Goal: Task Accomplishment & Management: Complete application form

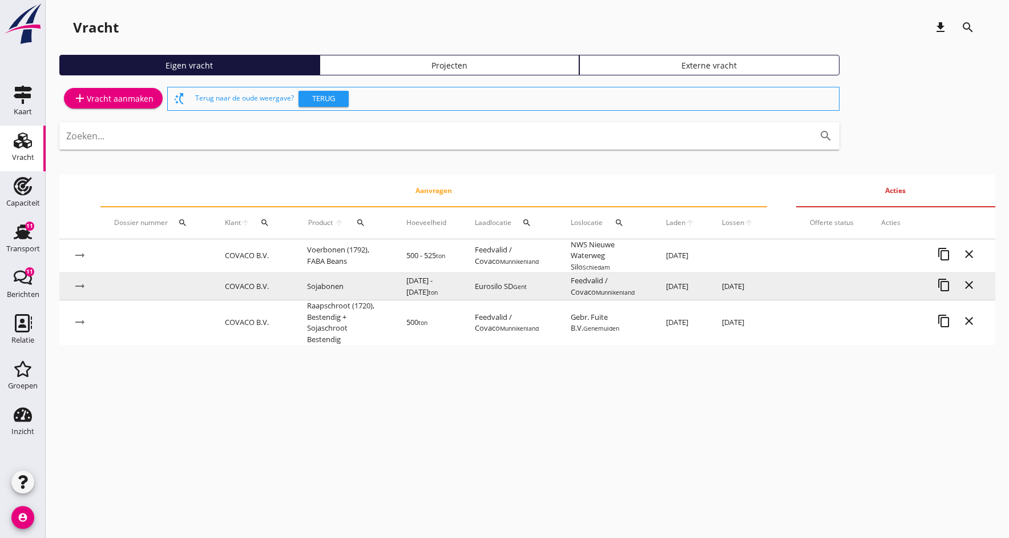
click at [268, 285] on td "COVACO B.V." at bounding box center [252, 286] width 82 height 27
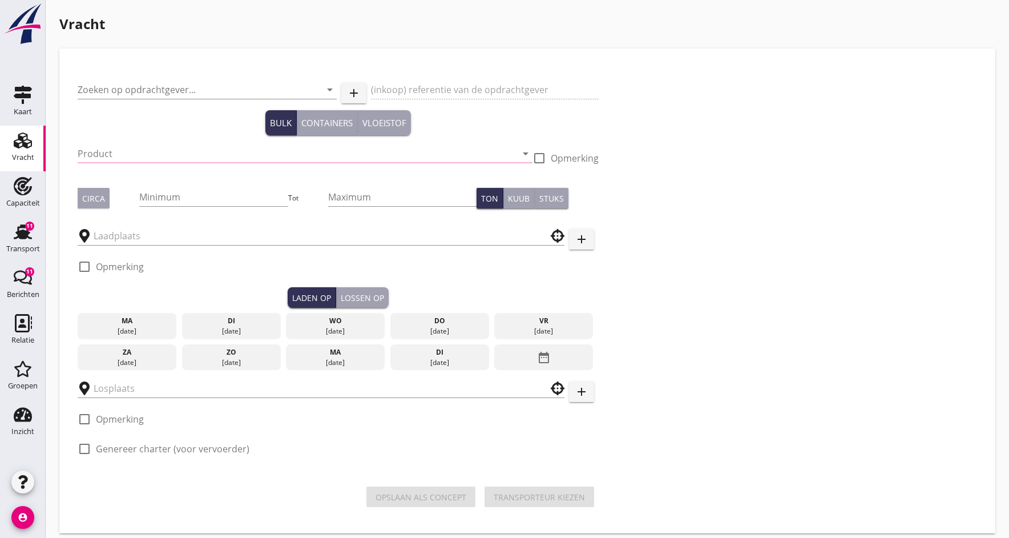
type input "COVACO B.V."
type input "P&H"
type input "Sojabonen (1811)"
type input "2000"
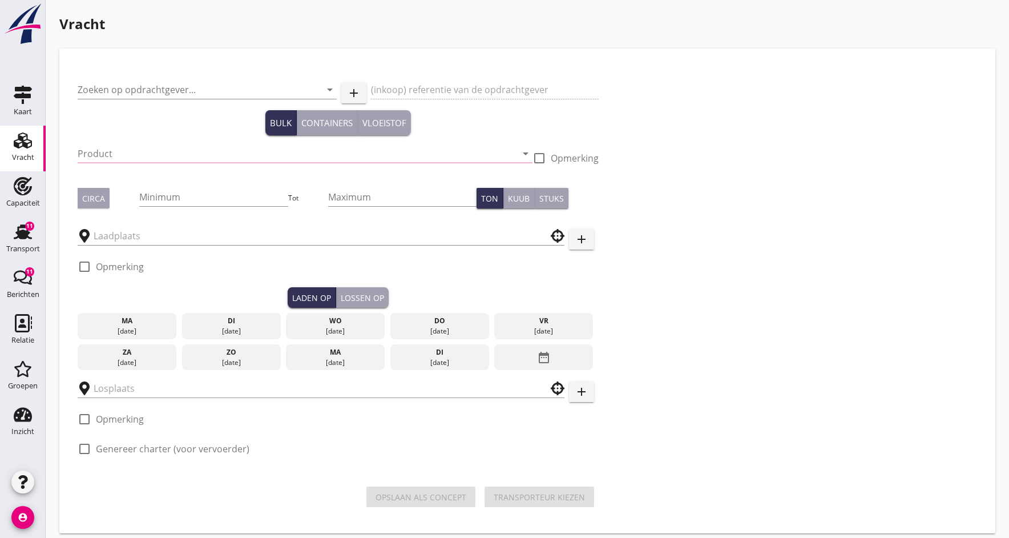
checkbox input "true"
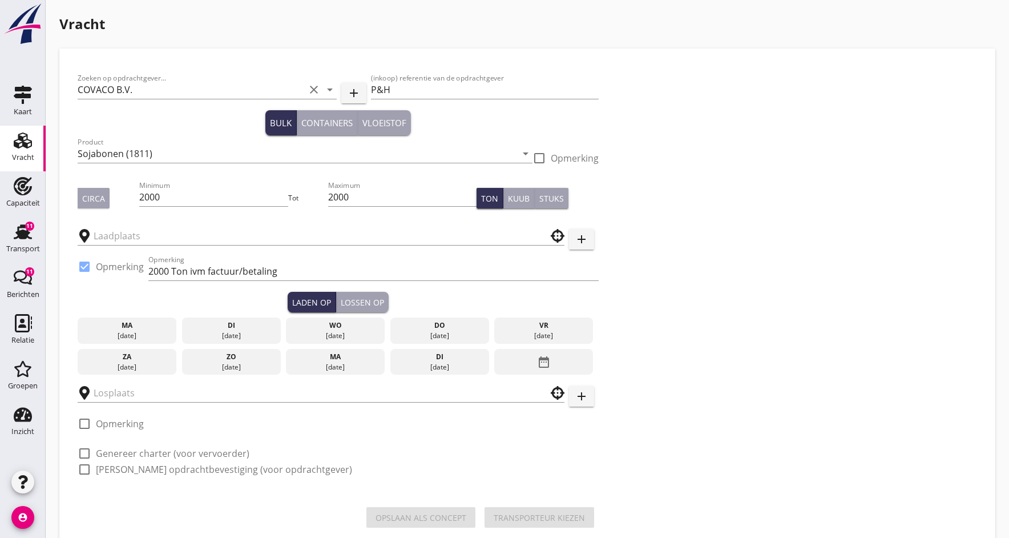
type input "Eurosilo SD"
type input "Feedvalid / Covaco"
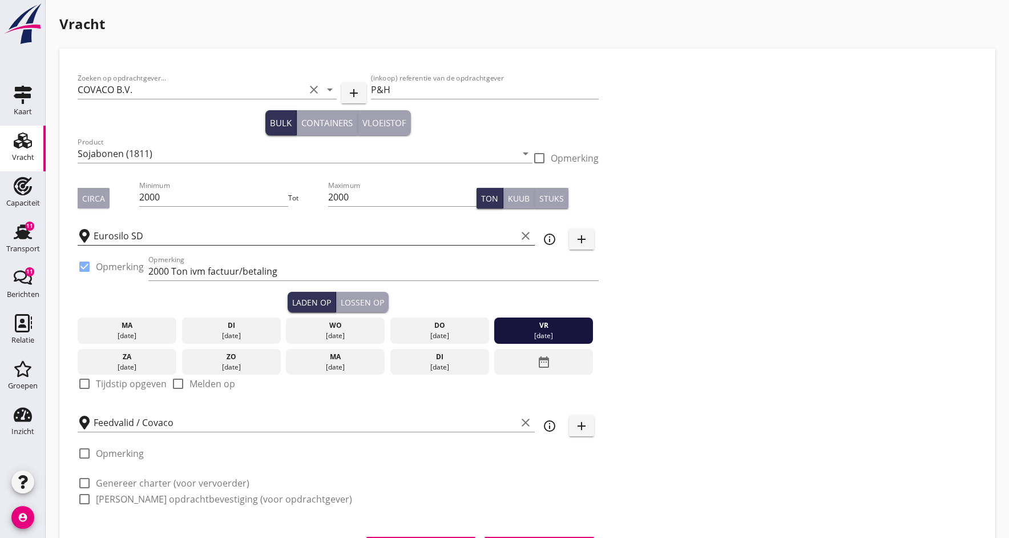
click at [179, 236] on input "Eurosilo SD" at bounding box center [305, 236] width 423 height 18
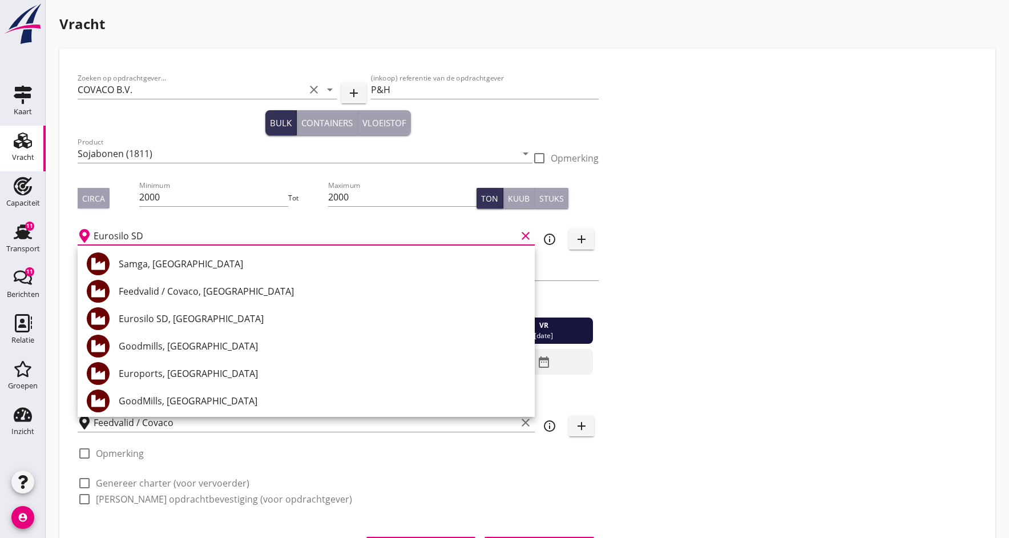
click at [666, 323] on div "Zoeken op opdrachtgever... COVACO B.V. clear arrow_drop_down add (inkoop) refer…" at bounding box center [527, 293] width 909 height 453
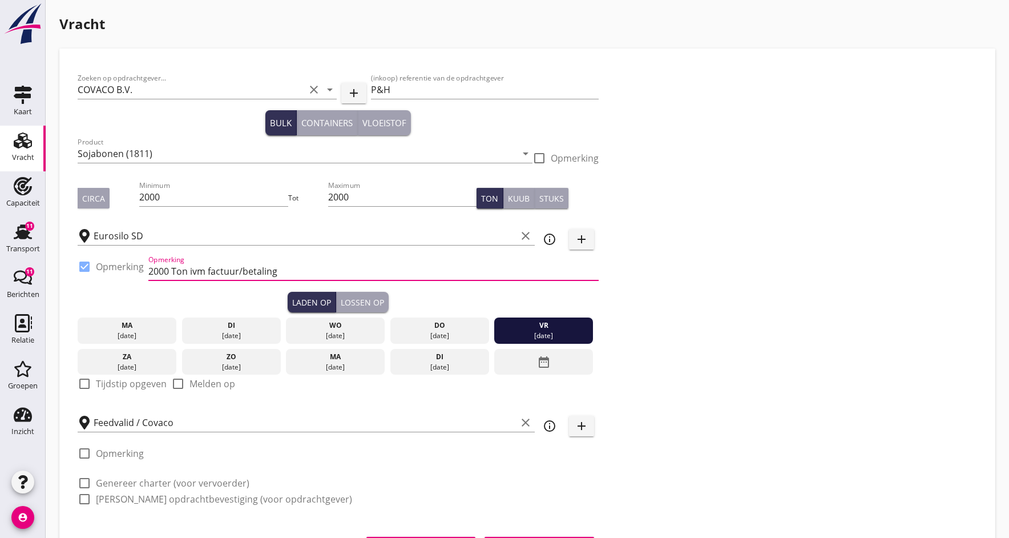
click at [275, 271] on input "2000 Ton ivm factuur/betaling" at bounding box center [373, 271] width 450 height 18
type input "2"
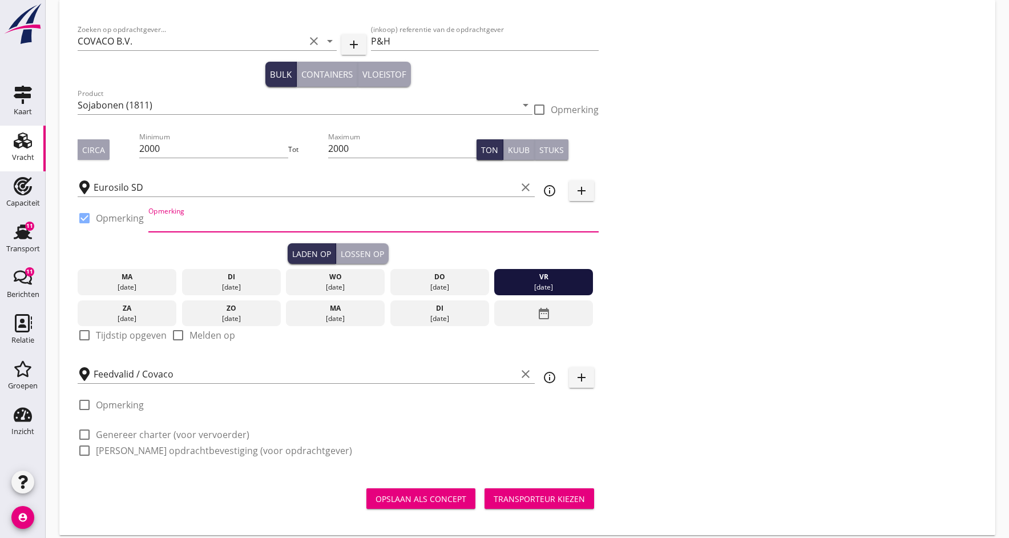
scroll to position [50, 0]
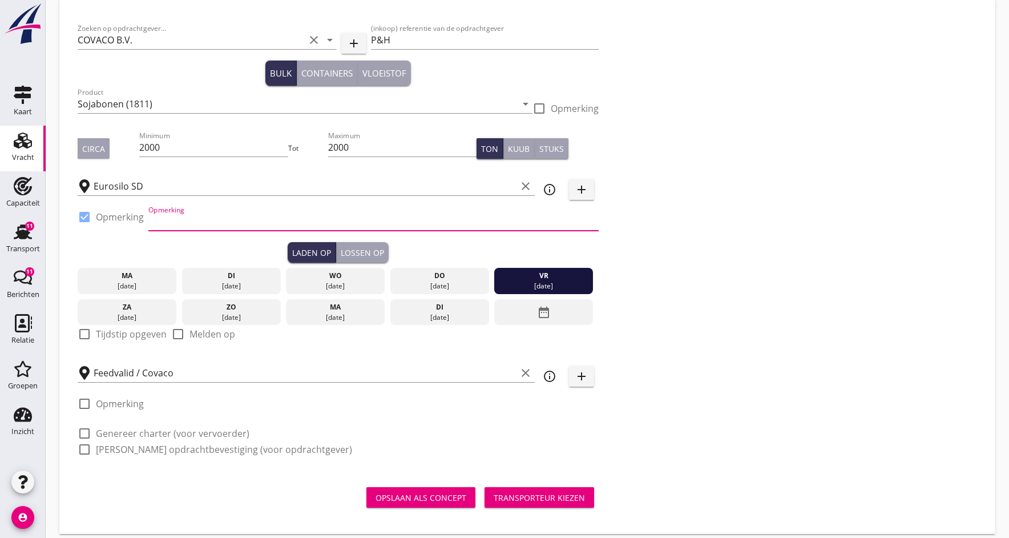
click at [86, 331] on div at bounding box center [84, 333] width 19 height 19
checkbox input "true"
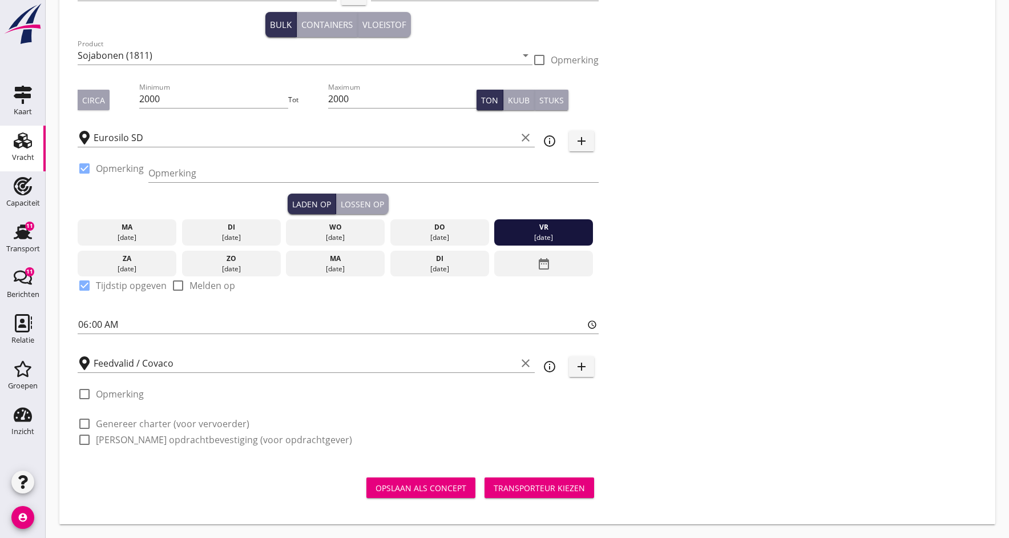
scroll to position [98, 0]
click at [345, 204] on div "Lossen op" at bounding box center [362, 204] width 43 height 12
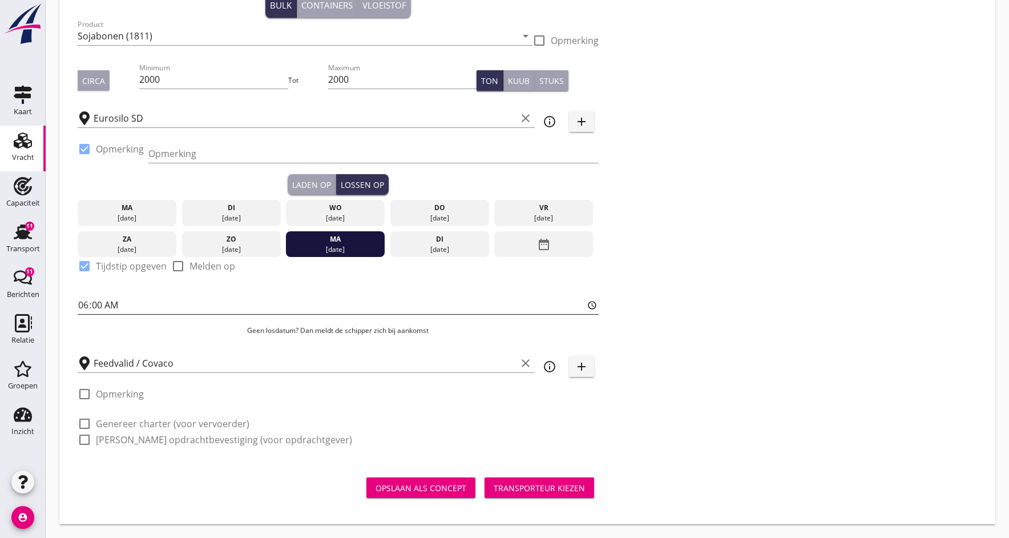
scroll to position [118, 0]
click at [85, 424] on div at bounding box center [84, 423] width 19 height 19
checkbox input "true"
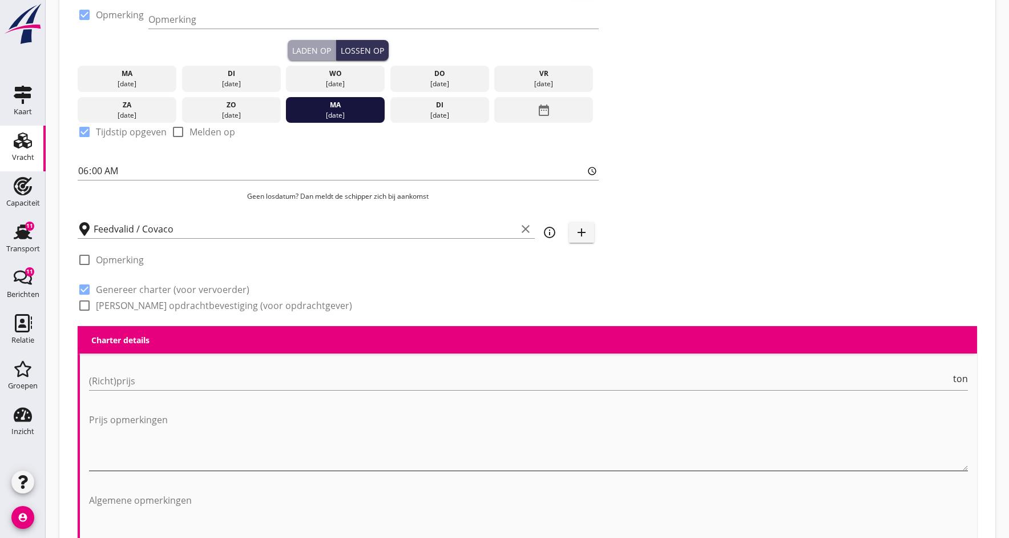
scroll to position [255, 0]
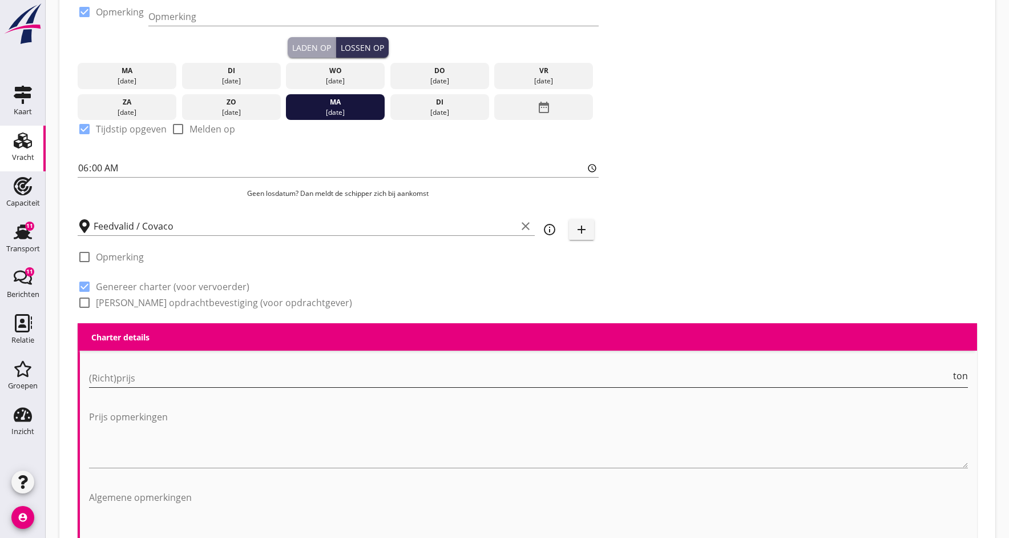
click at [116, 384] on input "(Richt)prijs" at bounding box center [520, 378] width 862 height 18
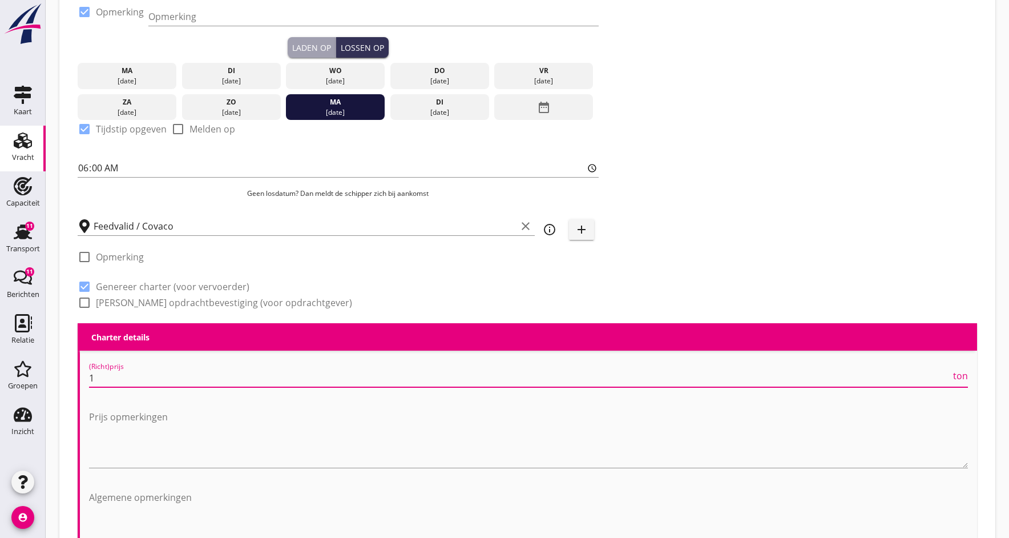
type input "10"
type input "10.0"
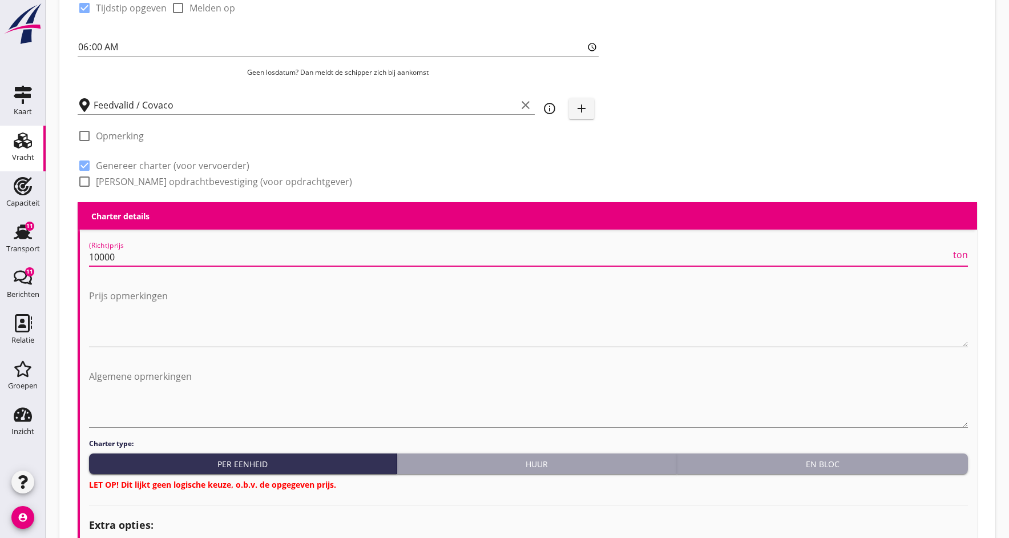
scroll to position [377, 0]
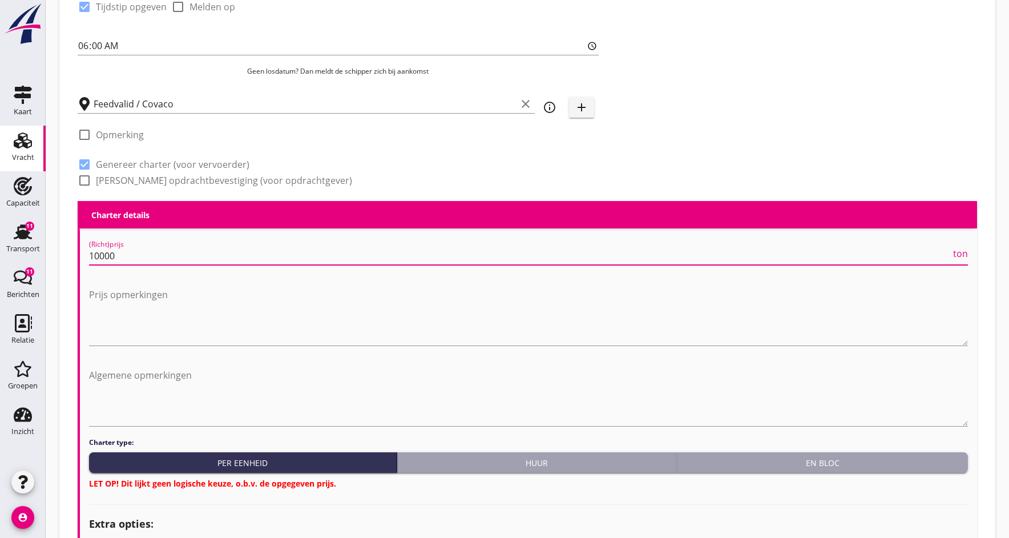
type input "10000"
click at [740, 473] on button "En bloc" at bounding box center [822, 462] width 291 height 21
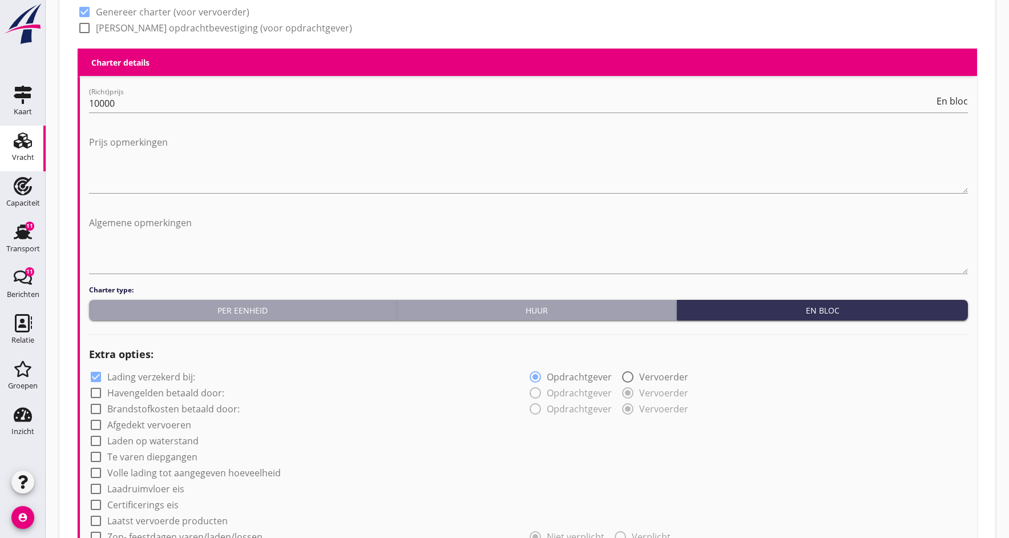
scroll to position [530, 0]
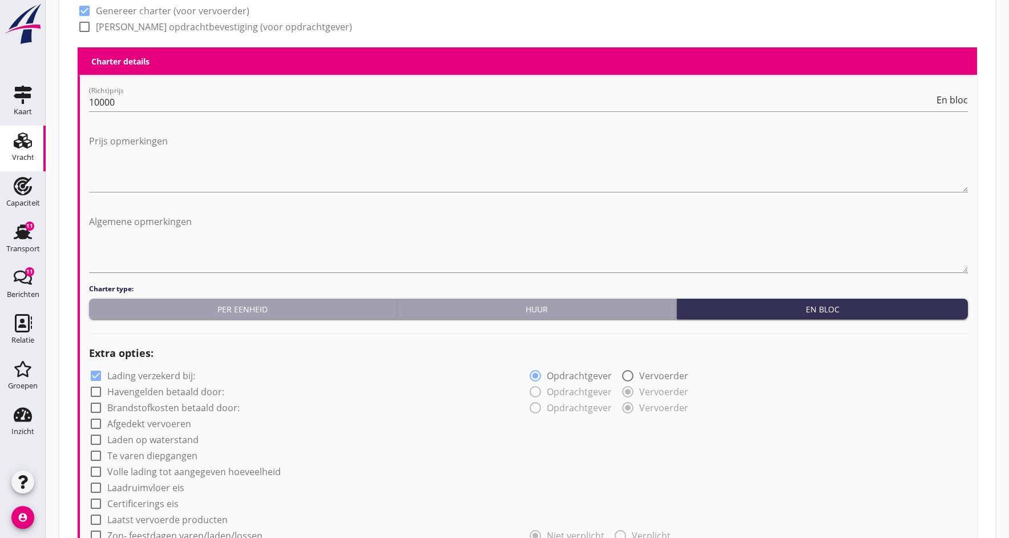
click at [95, 421] on div at bounding box center [95, 423] width 19 height 19
checkbox input "true"
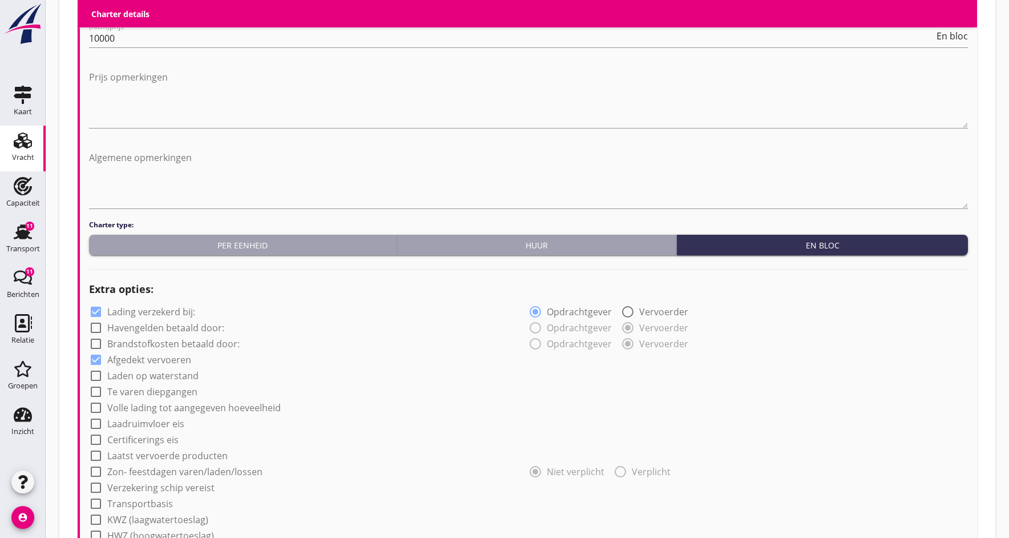
click at [99, 440] on div at bounding box center [95, 439] width 19 height 19
checkbox input "true"
click at [104, 472] on div at bounding box center [102, 471] width 19 height 19
checkbox input "true"
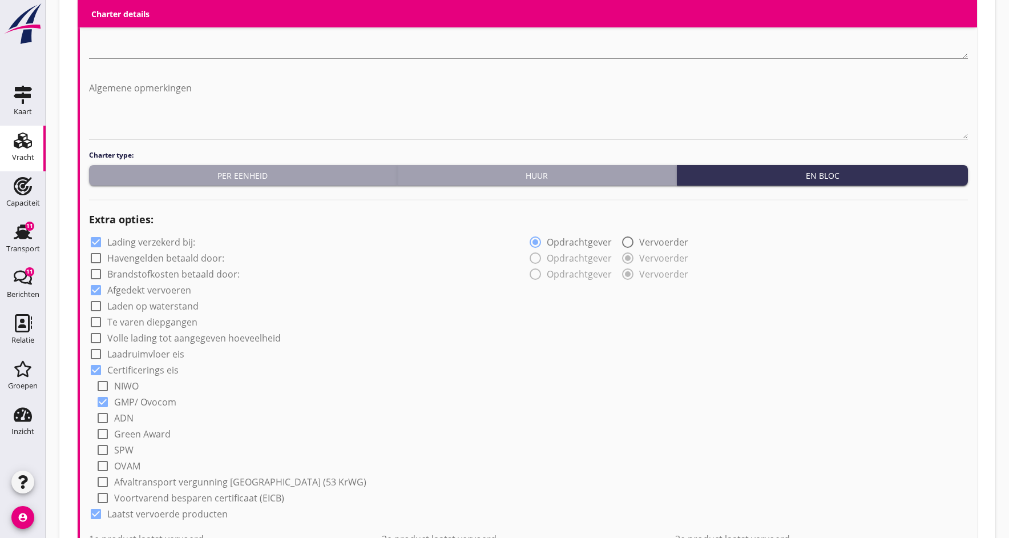
scroll to position [767, 0]
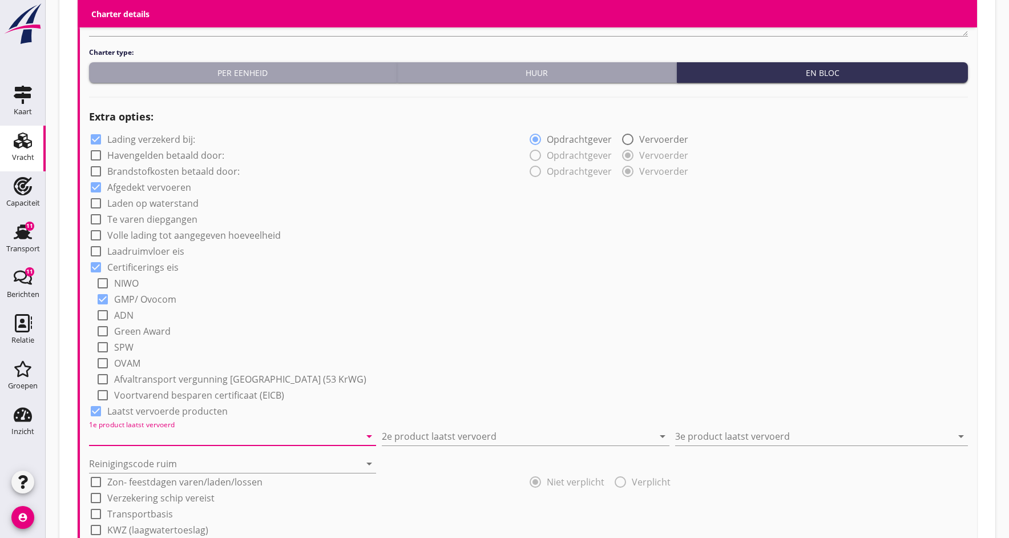
drag, startPoint x: 141, startPoint y: 440, endPoint x: 134, endPoint y: 440, distance: 7.4
type input "g"
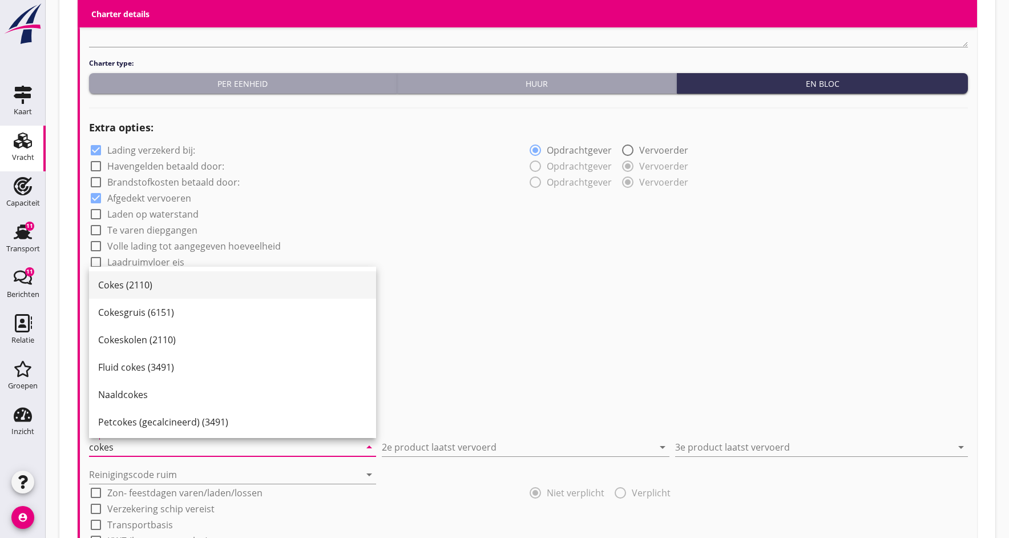
scroll to position [755, 0]
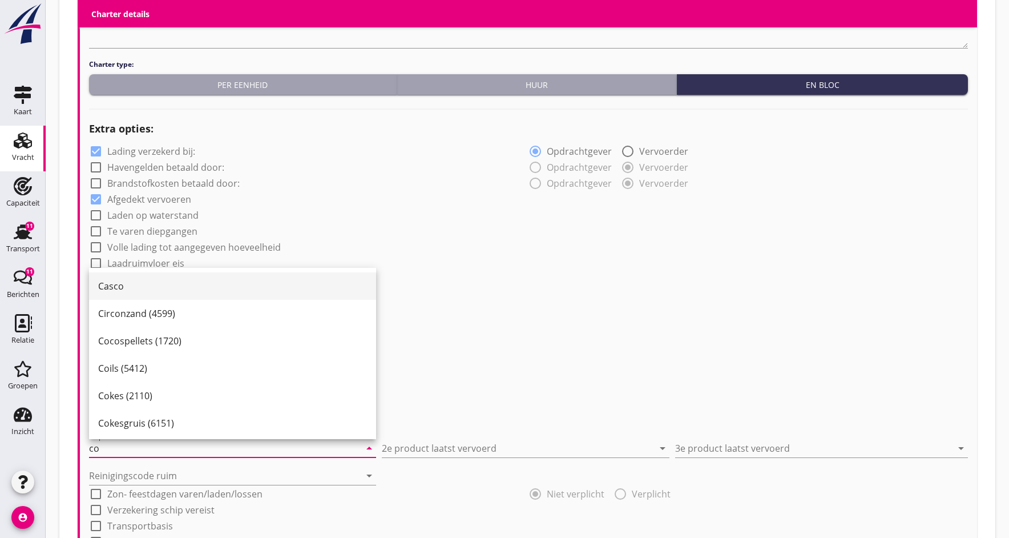
type input "c"
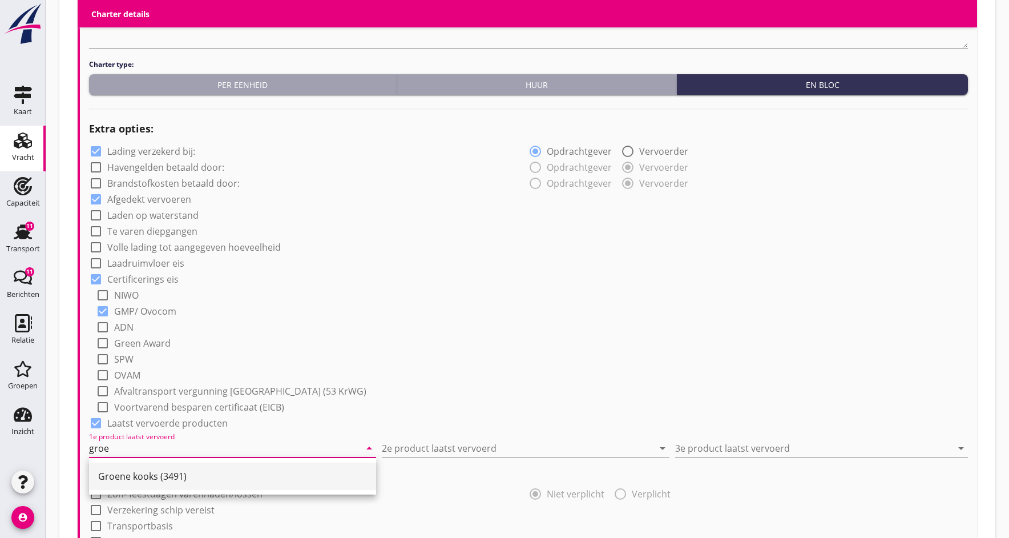
click at [187, 476] on div "Groene kooks (3491)" at bounding box center [232, 476] width 269 height 14
type input "Groene kooks (3491)"
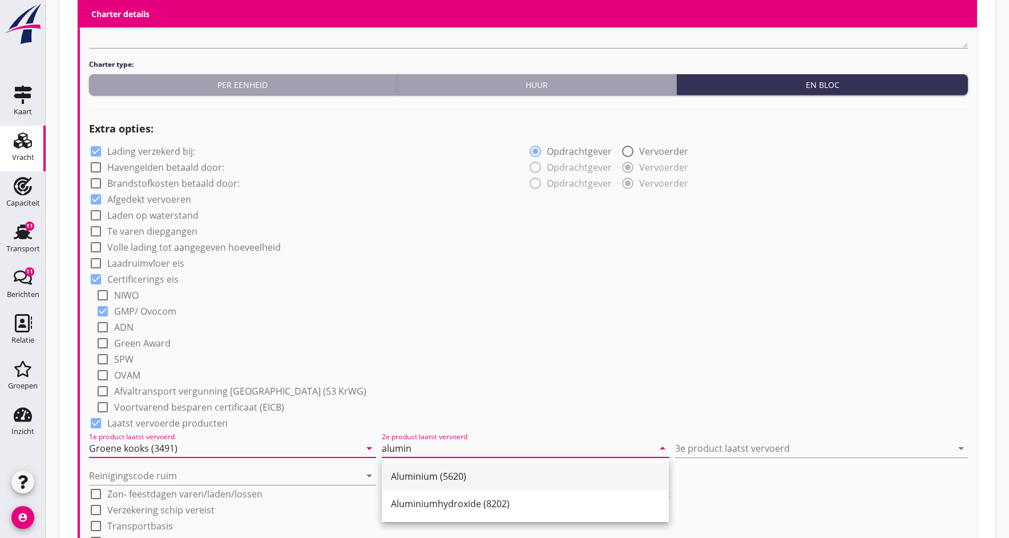
click at [460, 477] on div "Aluminium (5620)" at bounding box center [525, 476] width 269 height 14
type input "Aluminium (5620)"
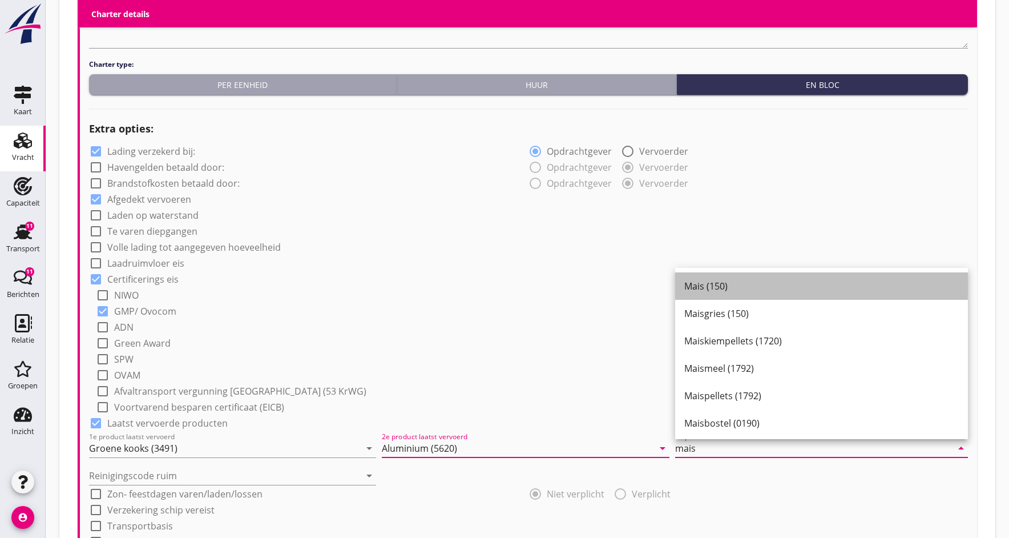
click at [682, 289] on link "Mais (150)" at bounding box center [821, 285] width 293 height 27
type input "Mais (150)"
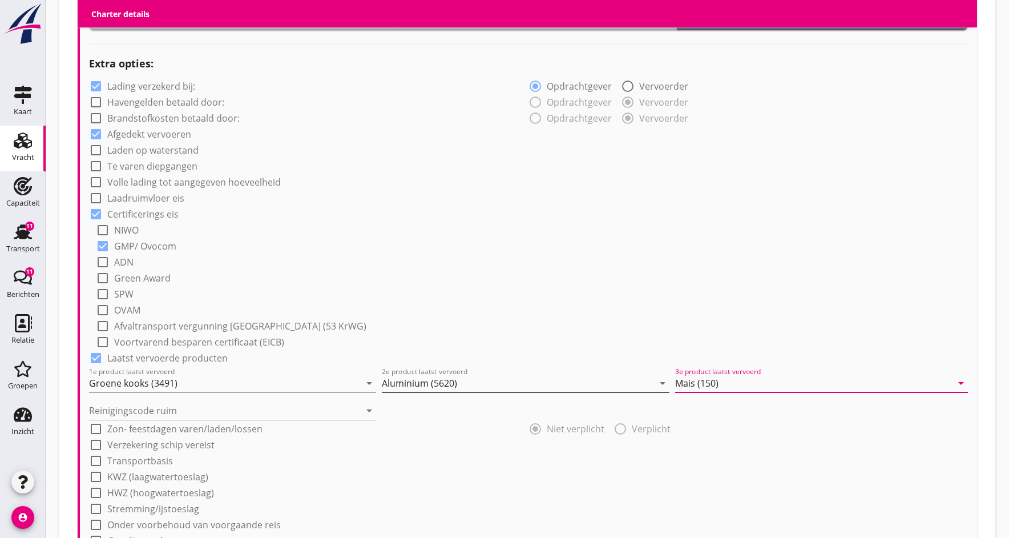
scroll to position [821, 0]
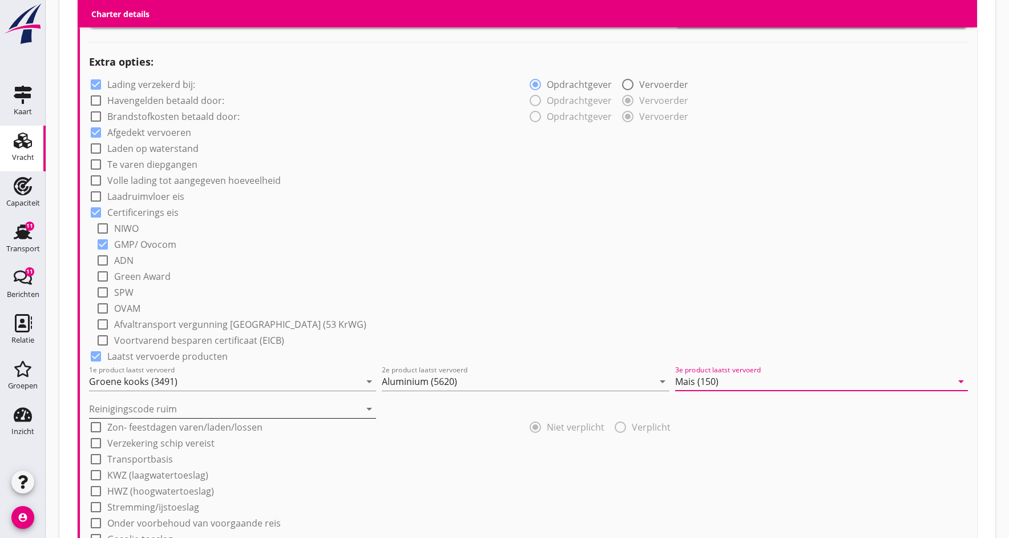
click at [369, 410] on icon "arrow_drop_down" at bounding box center [370, 409] width 14 height 14
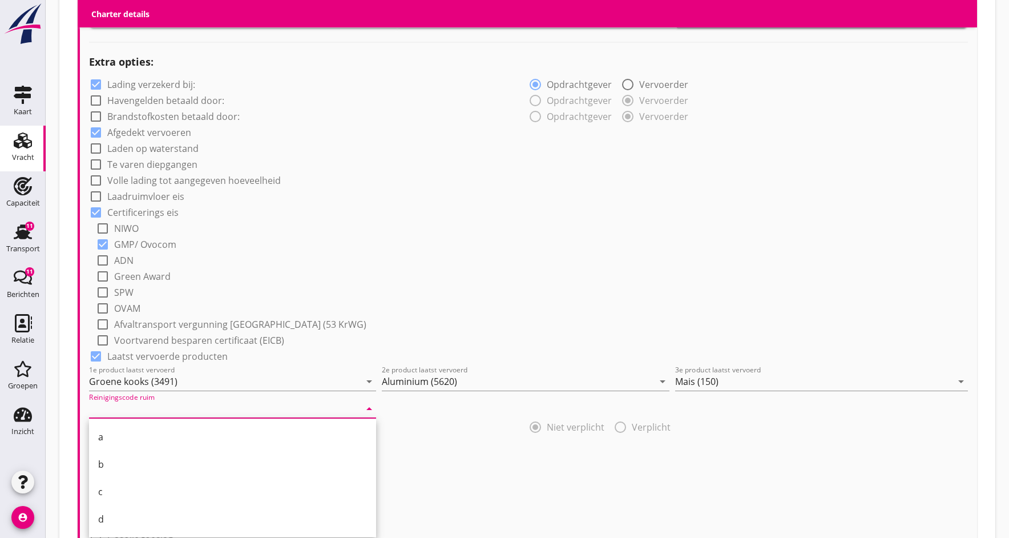
click at [503, 194] on div "check_box_outline_blank Laadruimvloer eis" at bounding box center [528, 195] width 879 height 16
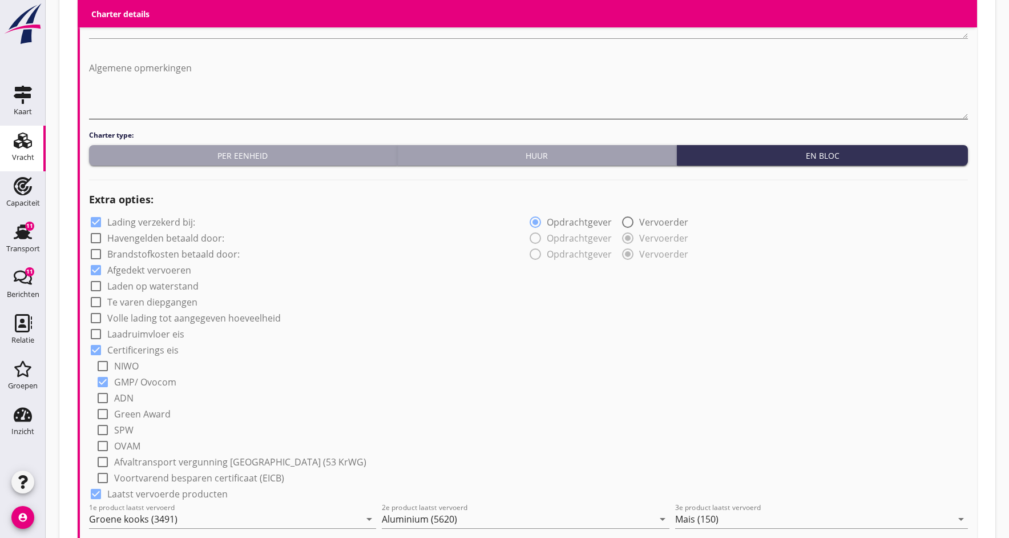
scroll to position [1021, 0]
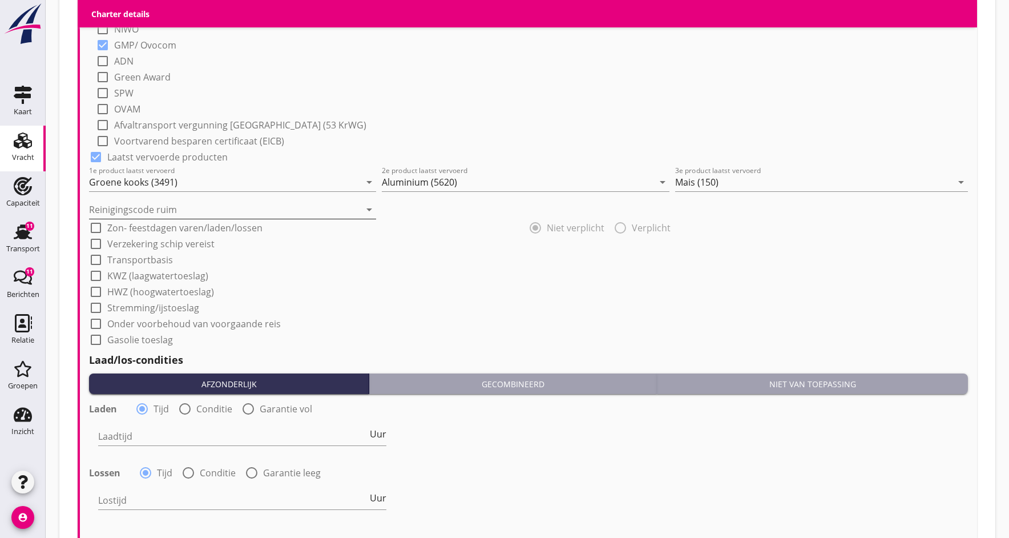
click at [348, 212] on input "Reinigingscode ruim" at bounding box center [224, 209] width 271 height 18
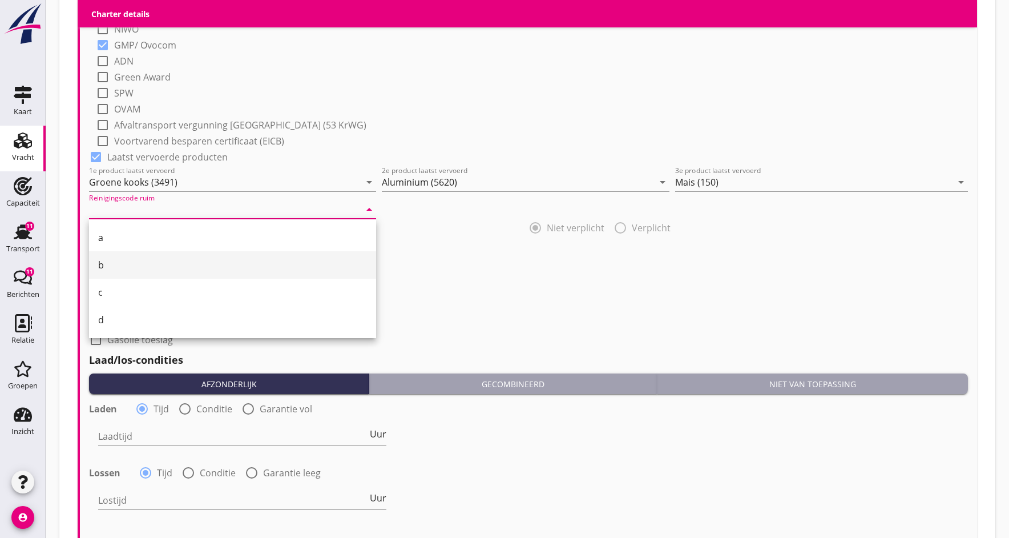
click at [241, 262] on div "b" at bounding box center [232, 265] width 269 height 14
type input "b"
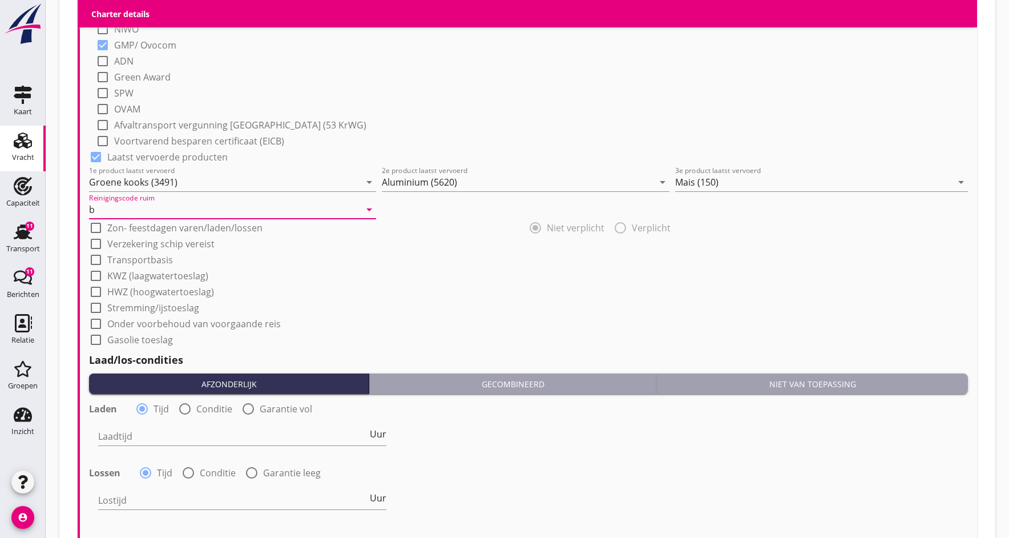
click at [96, 244] on div at bounding box center [95, 243] width 19 height 19
checkbox input "true"
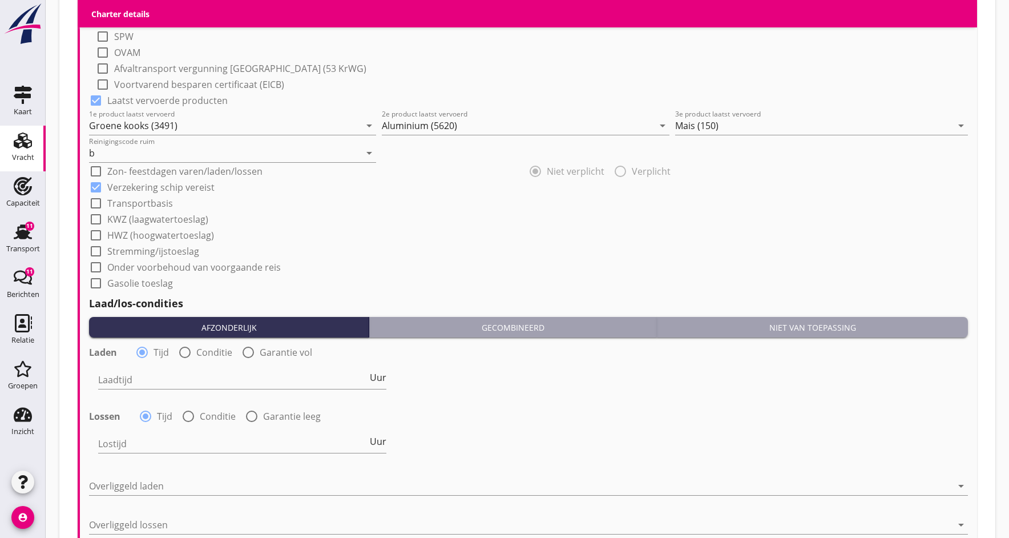
scroll to position [1093, 0]
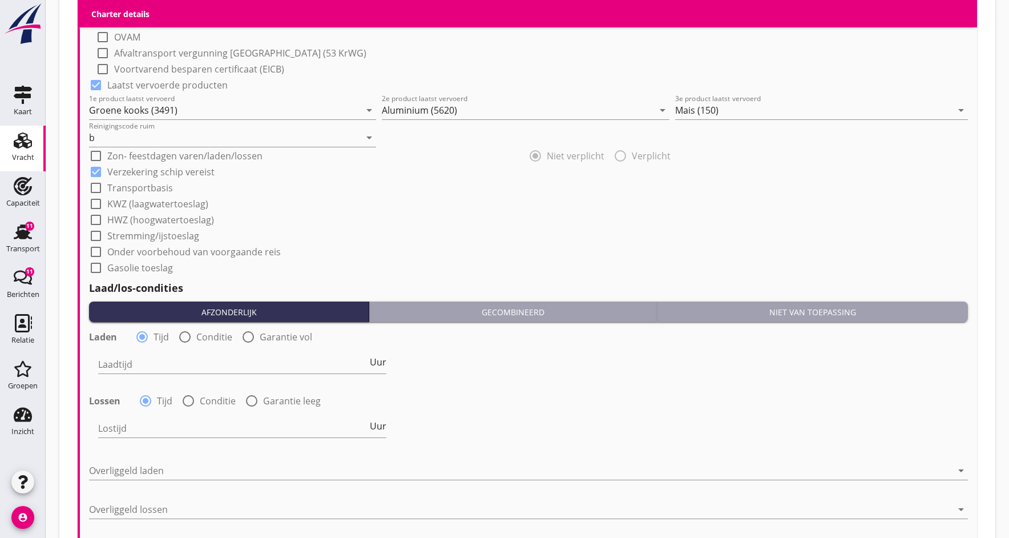
click at [247, 339] on div at bounding box center [248, 336] width 19 height 19
radio input "false"
radio input "true"
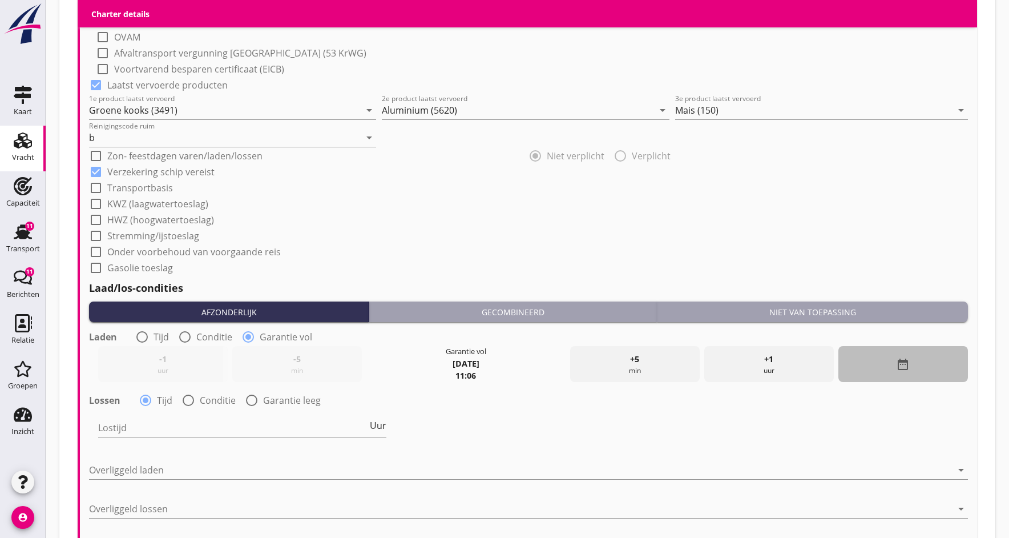
click at [899, 363] on icon "date_range" at bounding box center [903, 364] width 14 height 14
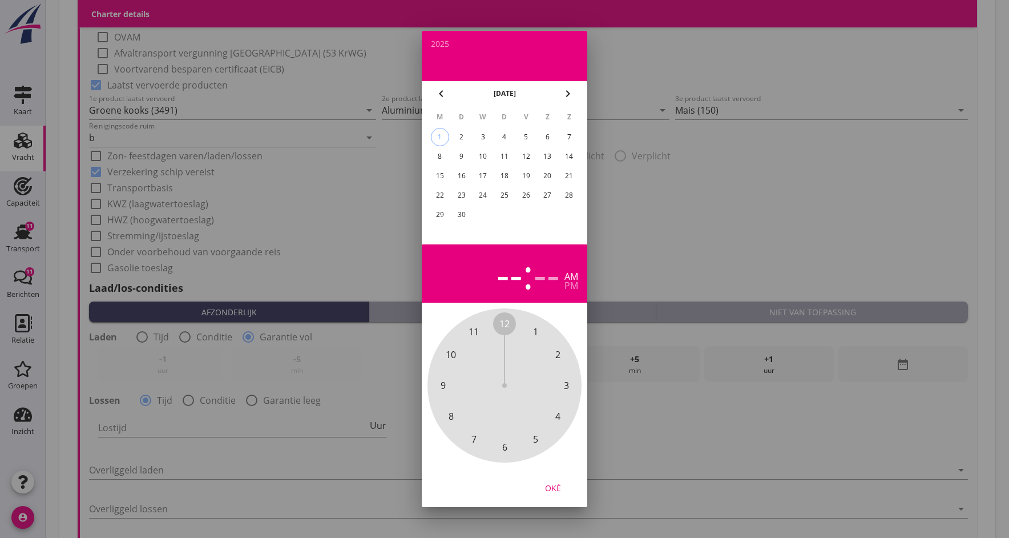
click at [543, 139] on div "6" at bounding box center [547, 137] width 18 height 18
click at [566, 287] on div "pm" at bounding box center [572, 285] width 14 height 9
drag, startPoint x: 514, startPoint y: 340, endPoint x: 462, endPoint y: 324, distance: 54.4
click at [462, 324] on div "12 1 2 3 4 5 6 7 8 9 10 11" at bounding box center [504, 385] width 123 height 123
drag, startPoint x: 505, startPoint y: 329, endPoint x: 495, endPoint y: 321, distance: 12.7
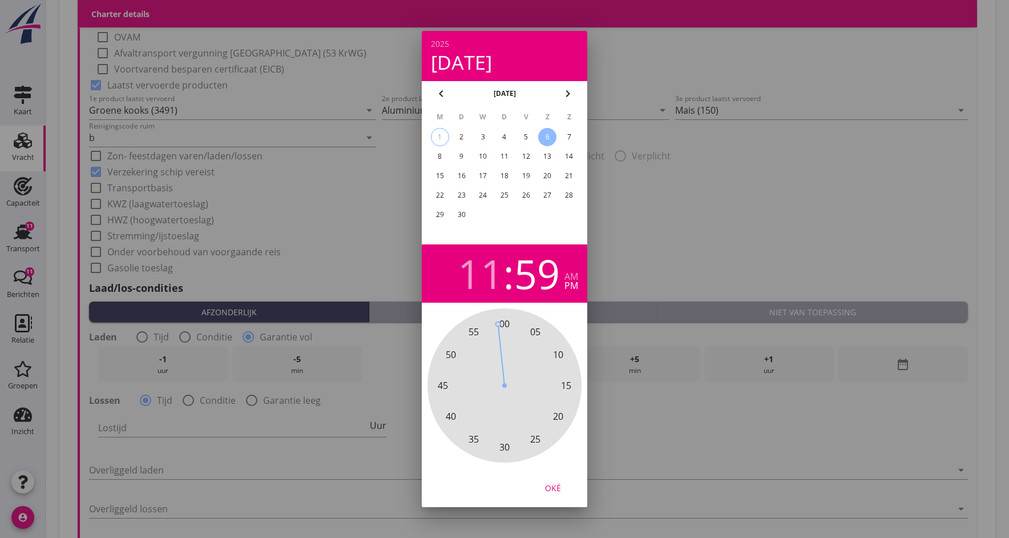
click at [495, 321] on span "00" at bounding box center [504, 323] width 23 height 23
click at [551, 486] on div "Oké" at bounding box center [553, 488] width 32 height 12
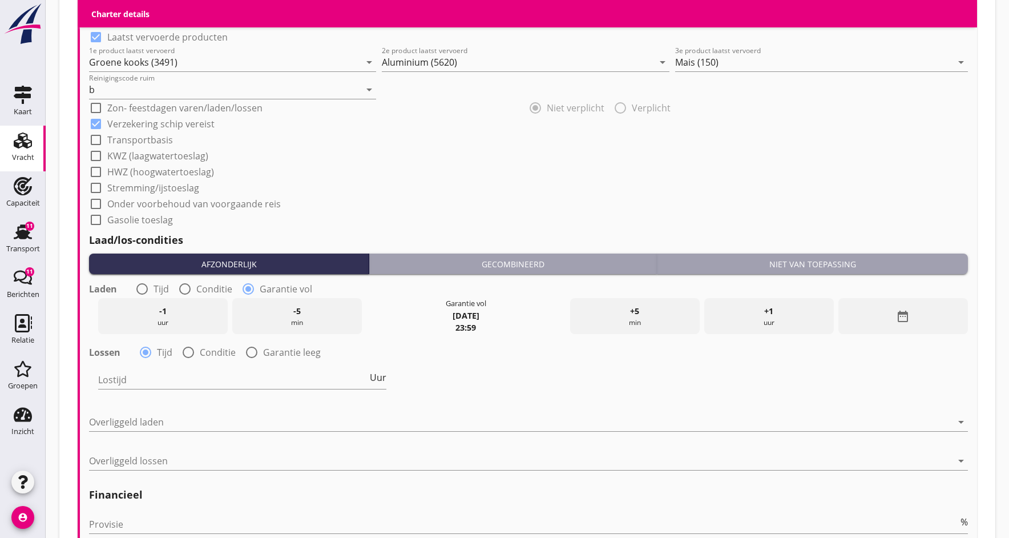
scroll to position [1141, 0]
click at [250, 351] on div at bounding box center [251, 352] width 19 height 19
radio input "false"
radio input "true"
click at [907, 377] on icon "date_range" at bounding box center [903, 379] width 14 height 14
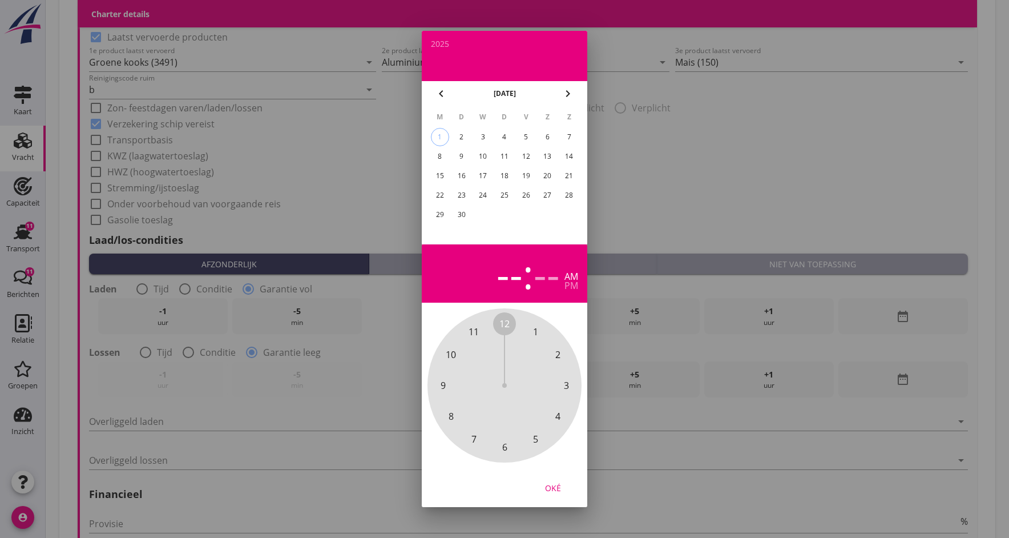
click at [460, 139] on div "2" at bounding box center [462, 137] width 18 height 18
click at [460, 160] on div "9" at bounding box center [462, 156] width 18 height 18
click at [566, 285] on div "pm" at bounding box center [572, 285] width 14 height 9
drag, startPoint x: 513, startPoint y: 328, endPoint x: 454, endPoint y: 329, distance: 58.8
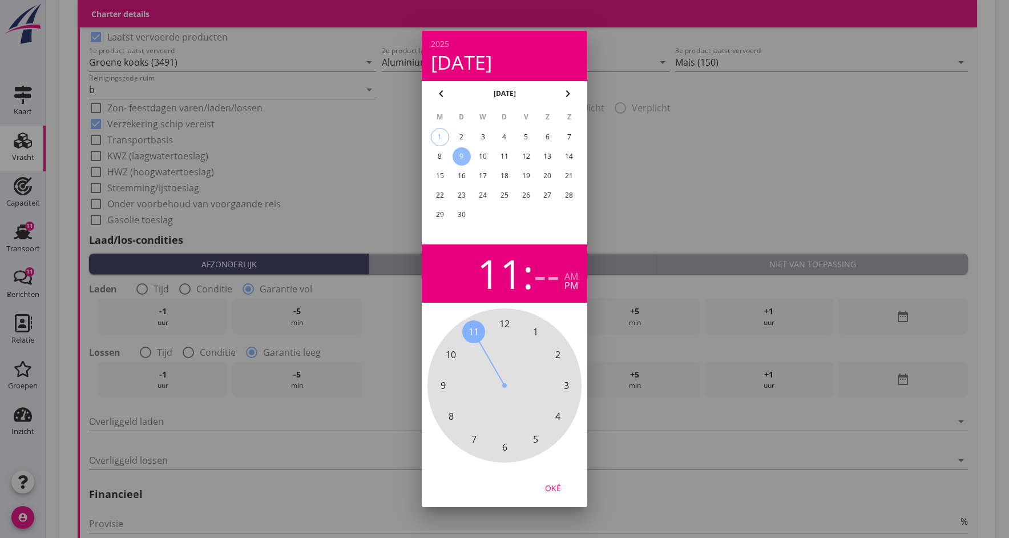
click at [454, 329] on div "12 1 2 3 4 5 6 7 8 9 10 11" at bounding box center [504, 385] width 123 height 123
drag, startPoint x: 505, startPoint y: 320, endPoint x: 496, endPoint y: 320, distance: 9.7
click at [496, 320] on span "00" at bounding box center [504, 323] width 23 height 23
drag, startPoint x: 470, startPoint y: 335, endPoint x: 495, endPoint y: 325, distance: 26.2
click at [495, 325] on div "00 05 10 15 20 25 30 35 40 45 50 55" at bounding box center [504, 385] width 123 height 123
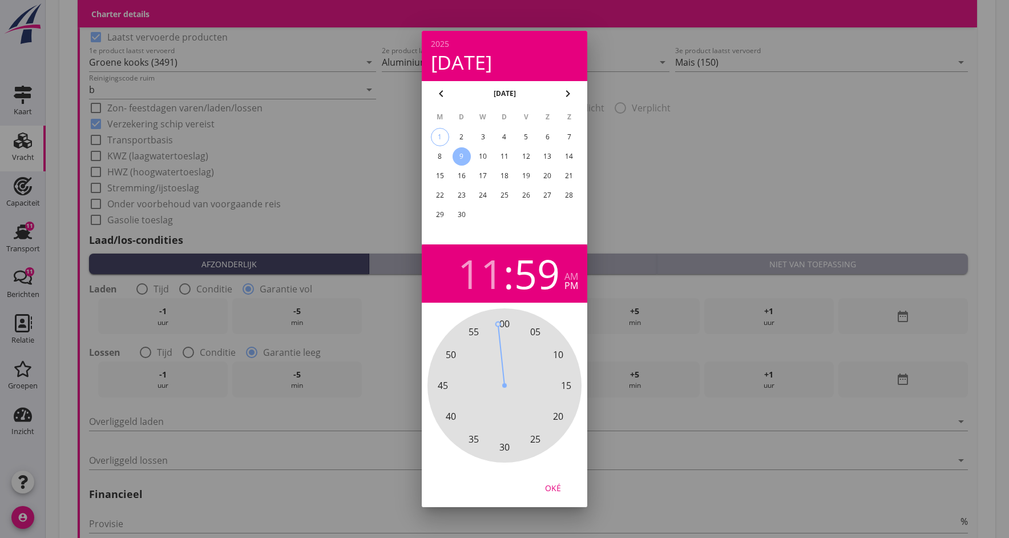
click at [554, 486] on div "Oké" at bounding box center [553, 488] width 32 height 12
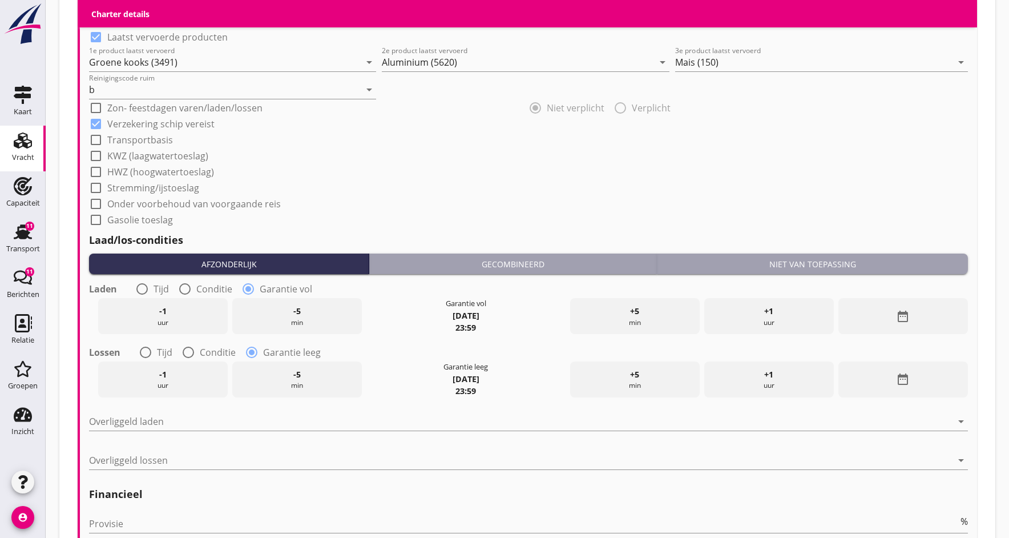
scroll to position [1144, 0]
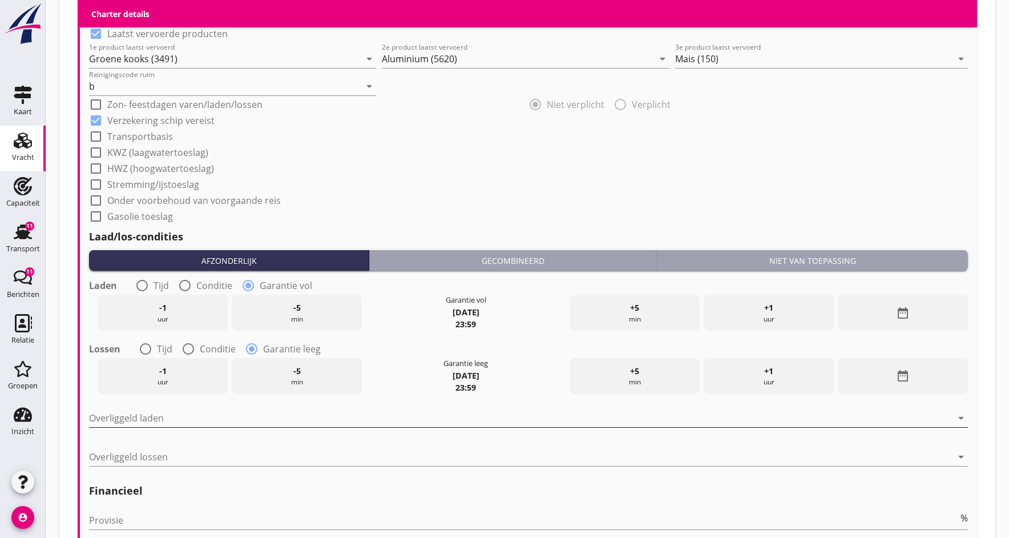
click at [93, 424] on div at bounding box center [520, 418] width 863 height 18
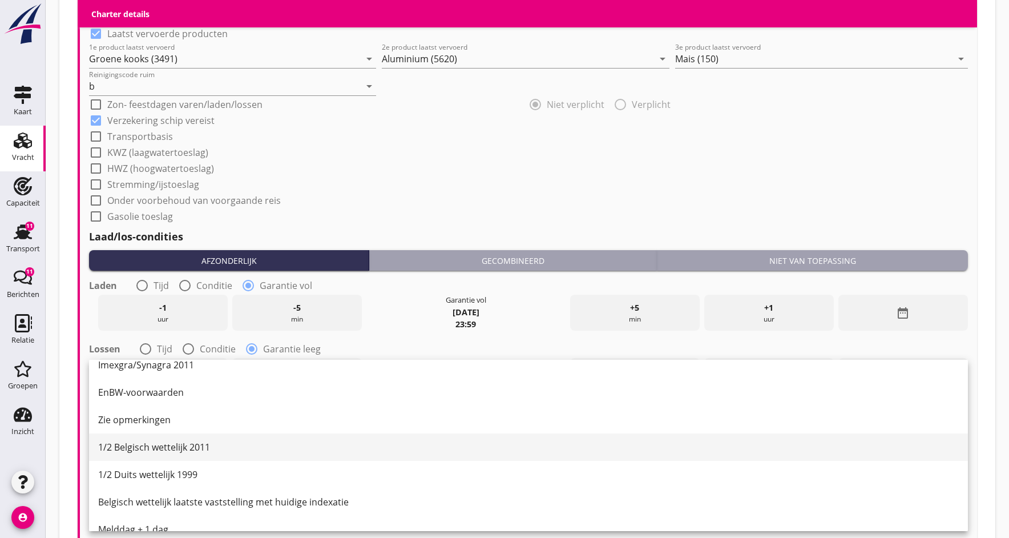
scroll to position [276, 0]
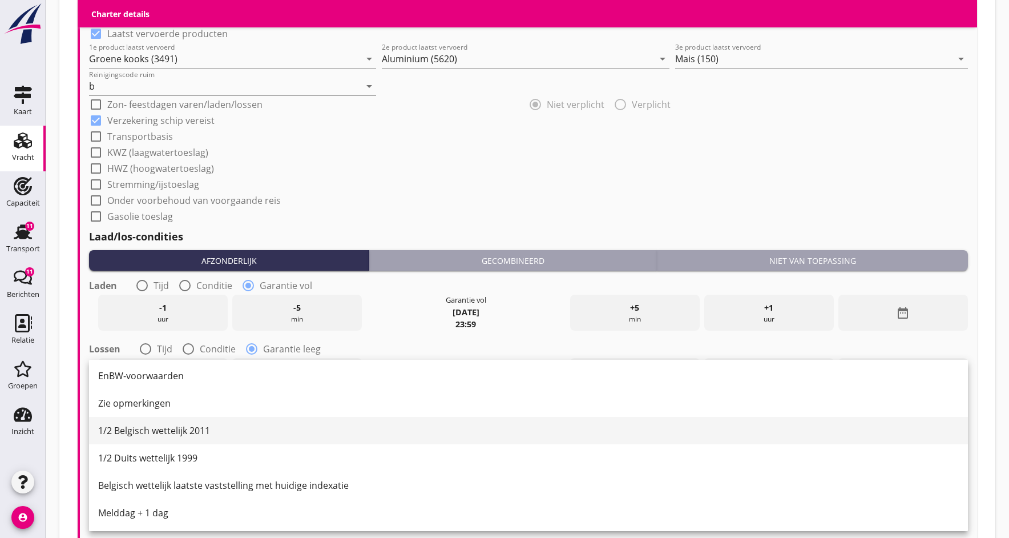
click at [146, 432] on div "1/2 Belgisch wettelijk 2011" at bounding box center [528, 431] width 861 height 14
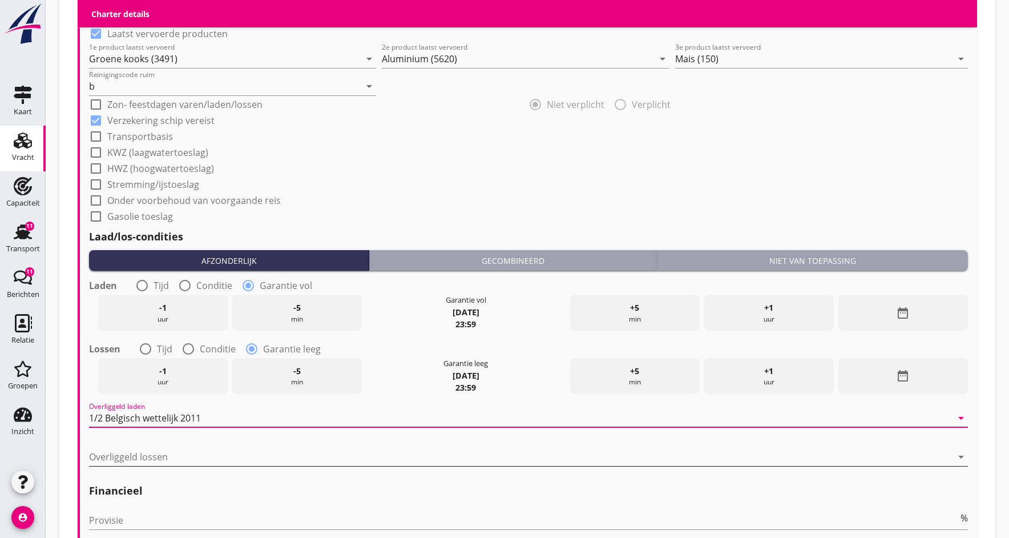
click at [154, 456] on div at bounding box center [520, 457] width 863 height 18
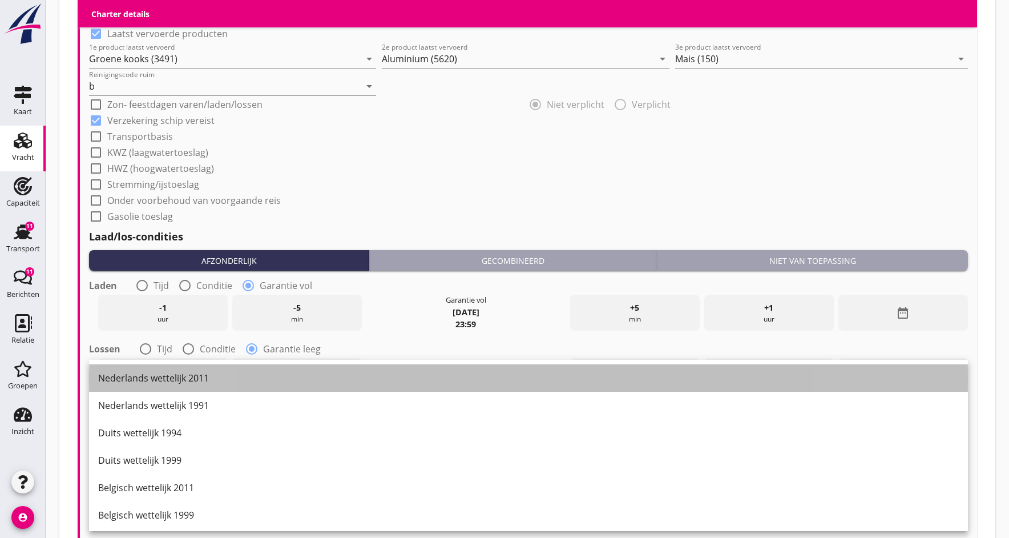
click at [128, 379] on div "Nederlands wettelijk 2011" at bounding box center [528, 378] width 861 height 14
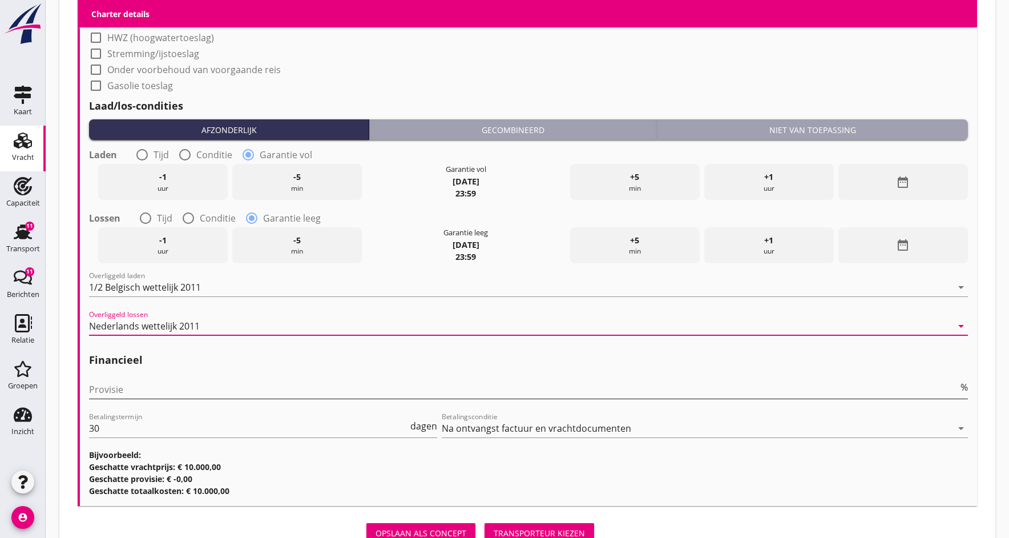
scroll to position [1292, 0]
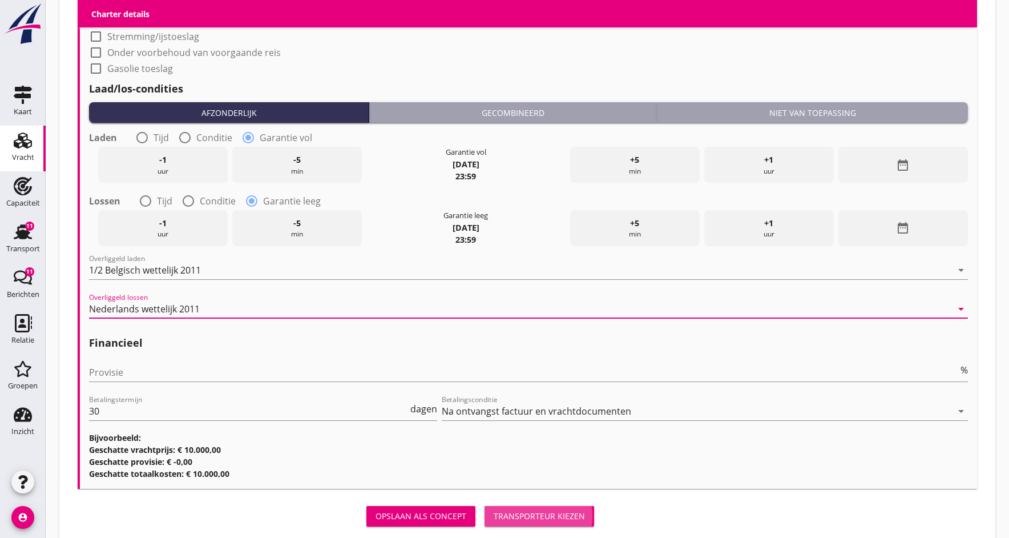
click at [502, 516] on div "Transporteur kiezen" at bounding box center [539, 516] width 91 height 12
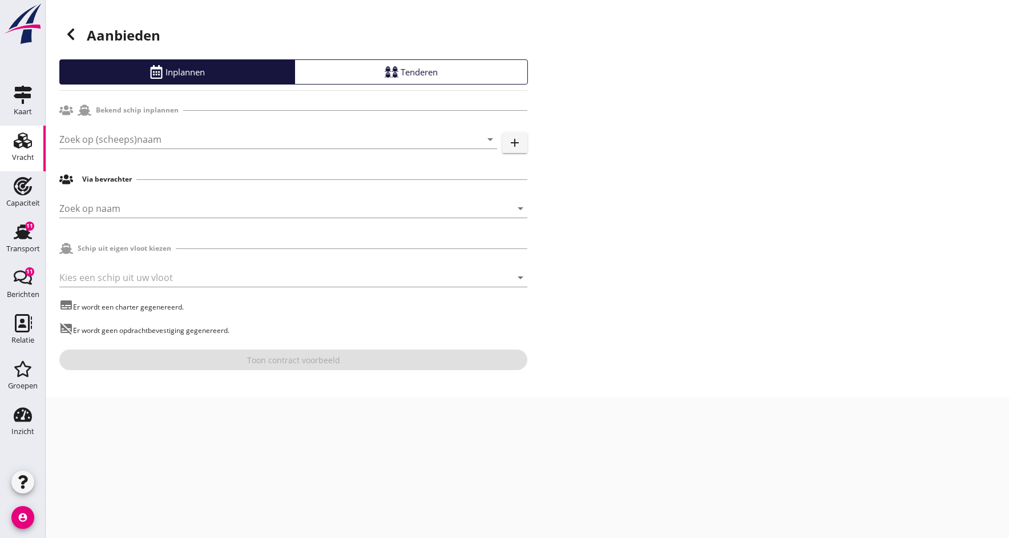
click at [116, 127] on div "Zoek op (scheeps)naam arrow_drop_down add" at bounding box center [293, 141] width 468 height 37
click at [120, 137] on input "Zoek op (scheeps)naam" at bounding box center [262, 139] width 406 height 18
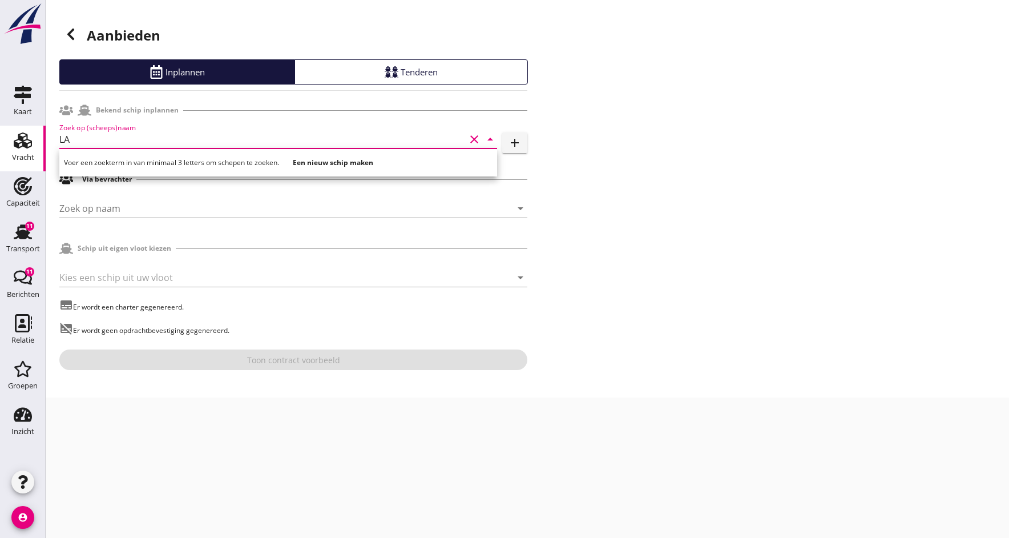
type input "L"
type input "LAGUNA"
click at [686, 326] on div "Aanbieden Inplannen Tenderen Bekend schip inplannen Zoek op (scheeps)naam LAGUN…" at bounding box center [528, 198] width 964 height 397
